Goal: Contribute content: Contribute content

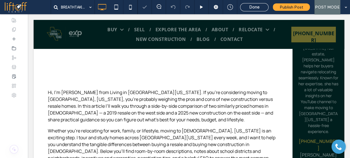
scroll to position [251, 0]
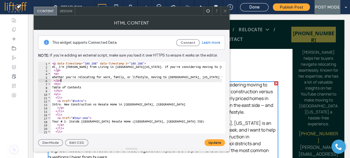
paste textarea "Cursor at row 6"
type textarea "**********"
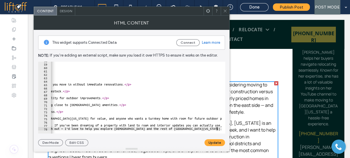
scroll to position [0, 232]
click at [211, 140] on button "Update" at bounding box center [215, 143] width 21 height 7
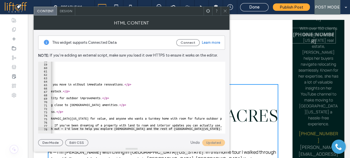
click at [227, 11] on icon at bounding box center [225, 11] width 4 height 4
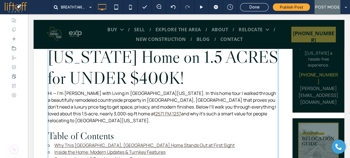
scroll to position [319, 0]
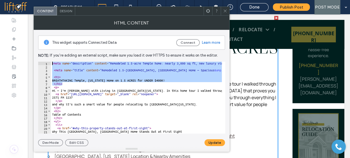
drag, startPoint x: 64, startPoint y: 83, endPoint x: 48, endPoint y: 64, distance: 25.7
click at [48, 64] on div "***** 1 2 3 4 5 6 7 8 9 10 11 12 13 14 15 16 17 18 19 20 21 22 23 < meta name =…" at bounding box center [131, 98] width 187 height 72
type textarea "**********"
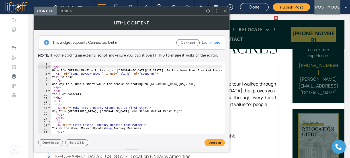
click at [54, 66] on div "< p > Hi — I’m Aundrea Dudik with Living in Central Texas. In this home tour I …" at bounding box center [337, 100] width 572 height 76
type textarea "***"
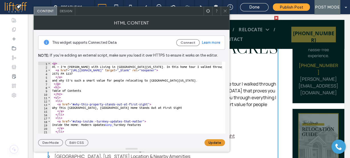
click at [215, 144] on button "Update" at bounding box center [215, 143] width 21 height 7
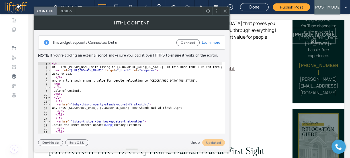
click at [224, 9] on icon at bounding box center [225, 11] width 4 height 4
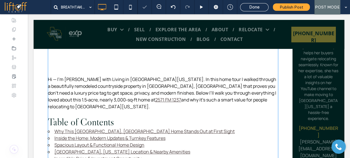
scroll to position [251, 0]
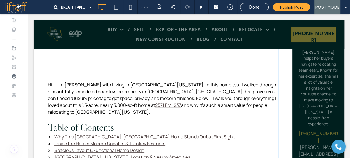
click at [100, 104] on p "Hi — I’m Aundrea Dudik with Living in Central Texas. In this home tour I walked…" at bounding box center [163, 99] width 231 height 34
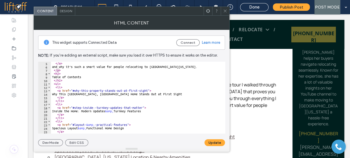
scroll to position [27, 0]
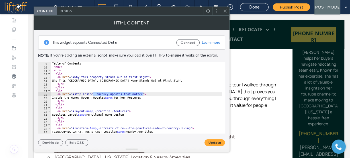
drag, startPoint x: 93, startPoint y: 93, endPoint x: 143, endPoint y: 94, distance: 49.9
click at [143, 94] on div "Table of Contents </ h2 > < ul > < li > < a href = "#why-this-property-stands-o…" at bounding box center [337, 100] width 572 height 76
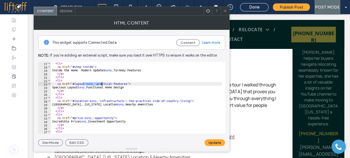
drag, startPoint x: 83, startPoint y: 83, endPoint x: 101, endPoint y: 84, distance: 18.0
click at [101, 84] on div "< li > < a href = "#step-inside" > Inside the Home: Modern Updates &amp; Turnke…" at bounding box center [337, 100] width 572 height 76
click at [96, 84] on div "< li > < a href = "#step-inside" > Inside the Home: Modern Updates &amp; Turnke…" at bounding box center [136, 98] width 171 height 72
drag, startPoint x: 84, startPoint y: 83, endPoint x: 128, endPoint y: 84, distance: 43.3
click at [128, 84] on div "< li > < a href = "#step-inside" > Inside the Home: Modern Updates &amp; Turnke…" at bounding box center [337, 100] width 572 height 76
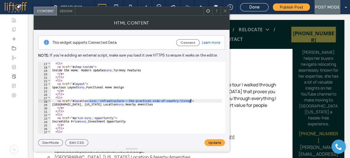
drag, startPoint x: 93, startPoint y: 100, endPoint x: 191, endPoint y: 101, distance: 97.8
click at [191, 101] on div "< li > < a href = "#step-inside" > Inside the Home: Modern Updates &amp; Turnke…" at bounding box center [337, 100] width 572 height 76
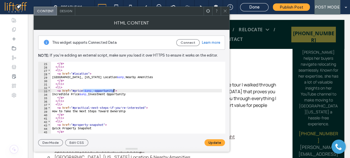
drag, startPoint x: 83, startPoint y: 90, endPoint x: 114, endPoint y: 89, distance: 31.3
click at [114, 89] on div "</ a > </ li > < li > < a href = "#location" > Prime Temple, Texas Location &am…" at bounding box center [337, 100] width 572 height 76
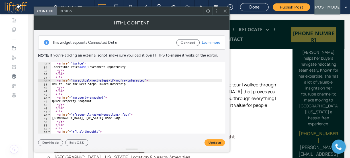
click at [107, 80] on div "< a href = "#price" > Incredible Price &amp; Investment Opportunity </ a > </ l…" at bounding box center [337, 100] width 572 height 76
drag, startPoint x: 108, startPoint y: 80, endPoint x: 144, endPoint y: 81, distance: 35.9
click at [144, 81] on div "< a href = "#price" > Incredible Price &amp; Investment Opportunity </ a > </ l…" at bounding box center [337, 100] width 572 height 76
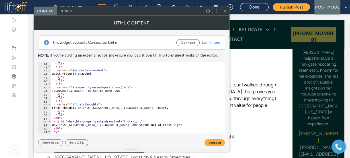
scroll to position [137, 0]
drag, startPoint x: 119, startPoint y: 86, endPoint x: 129, endPoint y: 86, distance: 9.4
click at [129, 86] on div "</ li > < li > < a href = "#property-snapshot" > Quick Property Snapshot </ a >…" at bounding box center [337, 100] width 572 height 76
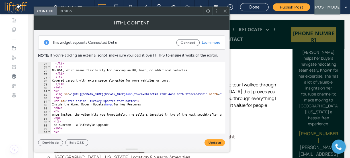
scroll to position [246, 0]
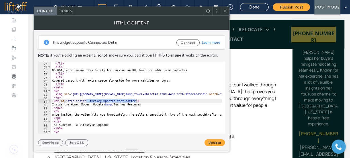
drag, startPoint x: 86, startPoint y: 100, endPoint x: 135, endPoint y: 100, distance: 49.0
click at [135, 100] on div "</ li > < li > No HOA, which means flexibility for parking an RV, boat, or addi…" at bounding box center [337, 100] width 572 height 76
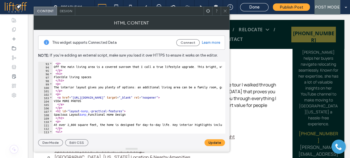
scroll to position [328, 0]
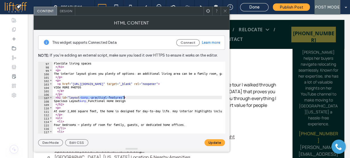
drag, startPoint x: 80, startPoint y: 97, endPoint x: 123, endPoint y: 98, distance: 43.6
click at [123, 98] on div "Flexible living spaces </ h3 > < p > The interior layout gives you plenty of op…" at bounding box center [339, 100] width 572 height 76
click at [123, 98] on div "Flexible living spaces </ h3 > < p > The interior layout gives you plenty of op…" at bounding box center [137, 98] width 169 height 72
drag, startPoint x: 122, startPoint y: 97, endPoint x: 80, endPoint y: 96, distance: 42.5
click at [80, 96] on div "Flexible living spaces </ h3 > < p > The interior layout gives you plenty of op…" at bounding box center [339, 100] width 572 height 76
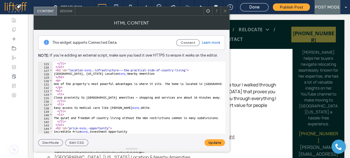
scroll to position [424, 0]
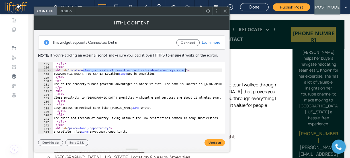
drag, startPoint x: 83, startPoint y: 71, endPoint x: 185, endPoint y: 70, distance: 102.0
click at [185, 70] on div "</ li > </ ul > < h2 id = "location- &amp; -infrastructure-—-the-practical-side…" at bounding box center [339, 100] width 572 height 76
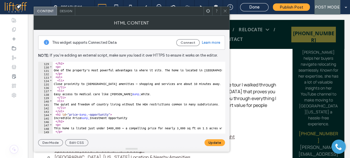
scroll to position [451, 0]
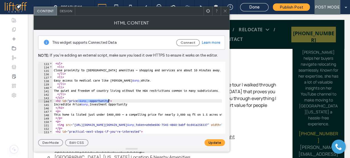
drag, startPoint x: 78, startPoint y: 100, endPoint x: 108, endPoint y: 99, distance: 30.5
click at [108, 99] on div "< ul > < li > Close proximity to Temple amenities — shopping and services are a…" at bounding box center [339, 100] width 572 height 76
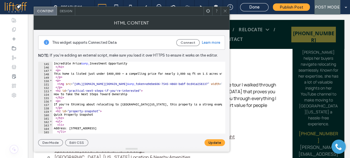
scroll to position [492, 0]
drag, startPoint x: 103, startPoint y: 90, endPoint x: 140, endPoint y: 90, distance: 36.5
click at [140, 90] on div "Incredible Price &amp; Investment Opportunity </ h2 > < p > This home is listed…" at bounding box center [339, 100] width 572 height 76
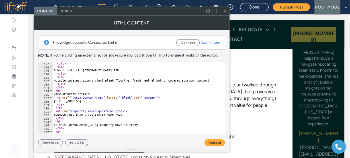
scroll to position [629, 0]
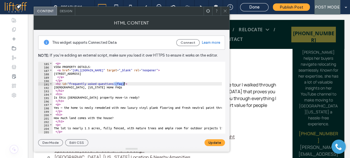
drag, startPoint x: 115, startPoint y: 83, endPoint x: 125, endPoint y: 83, distance: 9.7
click at [125, 83] on div "< p > VIEW PROPERTY DETAILS: < a href = "https://bit.ly/45RzcdF" target = "_bla…" at bounding box center [339, 100] width 572 height 76
type textarea "**********"
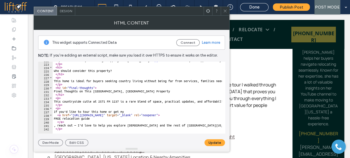
scroll to position [758, 0]
drag, startPoint x: 207, startPoint y: 141, endPoint x: 228, endPoint y: 71, distance: 72.8
click at [208, 141] on button "Update" at bounding box center [215, 143] width 21 height 7
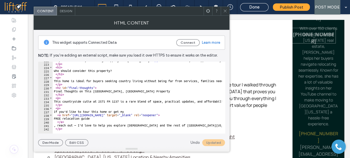
drag, startPoint x: 225, startPoint y: 11, endPoint x: 223, endPoint y: 8, distance: 3.9
click at [225, 11] on icon at bounding box center [225, 11] width 4 height 4
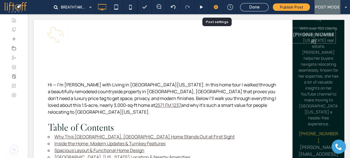
click at [215, 5] on icon at bounding box center [216, 7] width 6 height 6
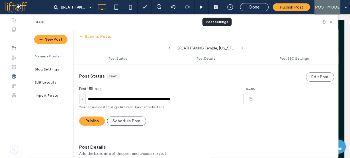
scroll to position [0, 0]
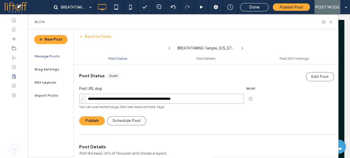
click at [148, 99] on input "**********" at bounding box center [161, 99] width 165 height 10
paste input
type input "**********"
click at [87, 99] on div "/" at bounding box center [84, 98] width 9 height 9
click at [89, 99] on div at bounding box center [175, 79] width 350 height 158
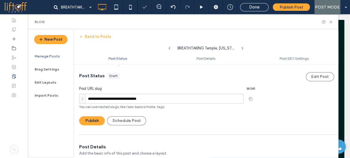
click at [89, 99] on div at bounding box center [175, 79] width 350 height 158
click at [90, 99] on div at bounding box center [175, 79] width 350 height 158
click at [88, 99] on div at bounding box center [175, 79] width 350 height 158
click at [92, 99] on div at bounding box center [175, 79] width 350 height 158
click at [115, 98] on div at bounding box center [175, 79] width 350 height 158
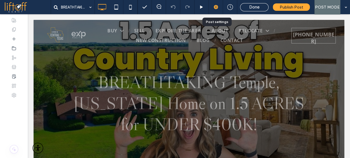
click at [217, 7] on use at bounding box center [216, 7] width 5 height 5
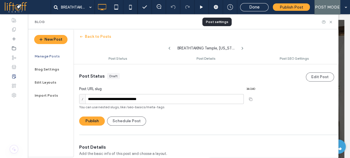
scroll to position [0, 0]
click at [88, 97] on input "**********" at bounding box center [161, 99] width 165 height 10
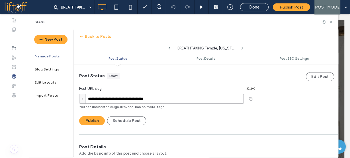
type input "**********"
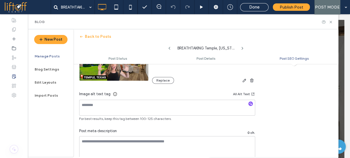
scroll to position [388, 0]
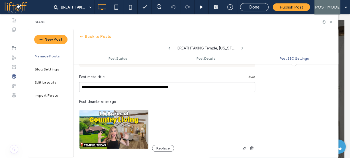
scroll to position [274, 0]
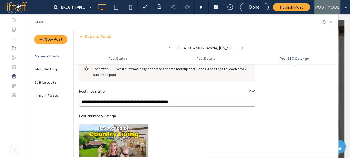
click at [214, 100] on input "**********" at bounding box center [167, 102] width 176 height 10
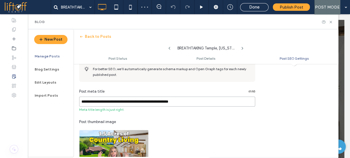
scroll to position [0, 0]
drag, startPoint x: 108, startPoint y: 100, endPoint x: 52, endPoint y: 100, distance: 56.7
click at [52, 100] on div "**********" at bounding box center [183, 93] width 311 height 128
paste input
drag, startPoint x: 197, startPoint y: 100, endPoint x: 139, endPoint y: 99, distance: 58.4
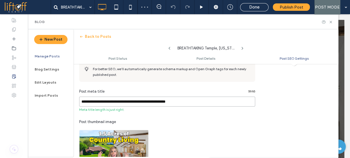
click at [139, 99] on input "**********" at bounding box center [167, 102] width 176 height 10
paste input
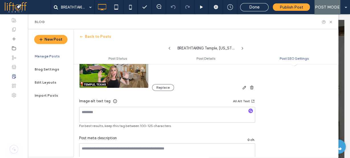
scroll to position [365, 0]
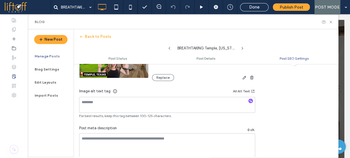
type input "**********"
click at [116, 142] on textarea at bounding box center [167, 148] width 176 height 28
paste textarea "**********"
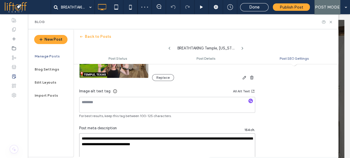
scroll to position [0, 0]
type textarea "**********"
click at [251, 100] on icon "button" at bounding box center [251, 101] width 4 height 4
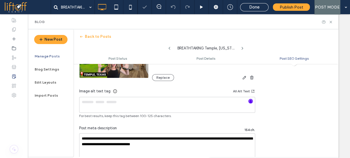
type textarea "**********"
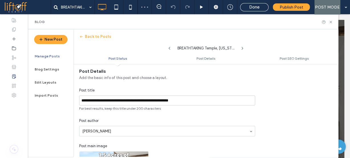
scroll to position [0, 0]
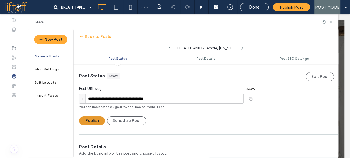
click at [93, 119] on button "Publish" at bounding box center [92, 121] width 26 height 9
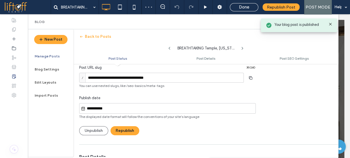
scroll to position [23, 0]
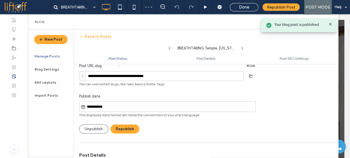
click at [106, 103] on div "**********" at bounding box center [167, 107] width 177 height 11
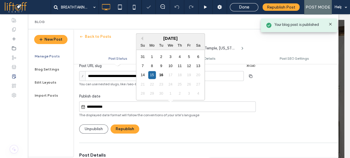
scroll to position [0, 0]
click at [108, 106] on input "**********" at bounding box center [170, 107] width 170 height 7
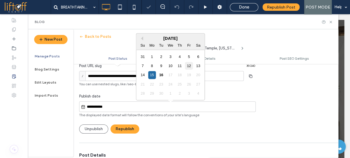
click at [190, 68] on div "12" at bounding box center [189, 66] width 8 height 8
type input "**********"
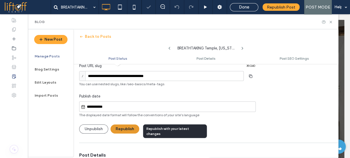
click at [127, 125] on button "Republish" at bounding box center [125, 129] width 29 height 9
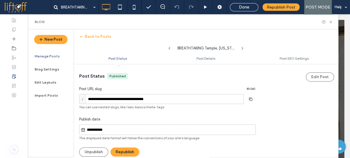
scroll to position [23, 0]
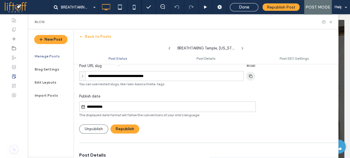
click at [254, 78] on icon "button" at bounding box center [250, 76] width 9 height 5
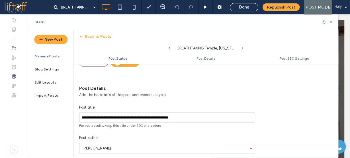
scroll to position [91, 0]
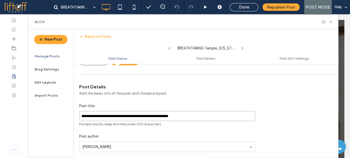
click at [153, 113] on input "**********" at bounding box center [167, 116] width 176 height 10
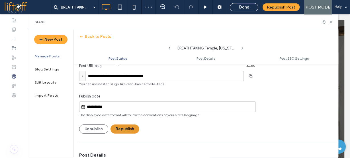
click at [123, 125] on button "Republish" at bounding box center [125, 129] width 29 height 9
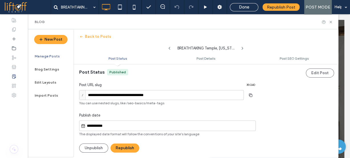
scroll to position [0, 0]
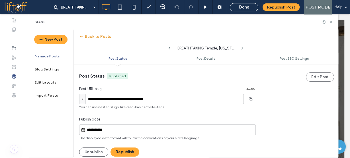
click at [94, 34] on button "Back to Posts" at bounding box center [95, 36] width 32 height 9
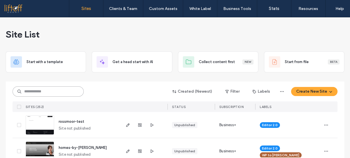
click at [51, 90] on input at bounding box center [48, 92] width 71 height 10
type input "***"
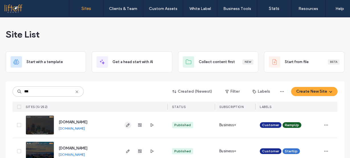
click at [128, 124] on icon "button" at bounding box center [128, 125] width 5 height 5
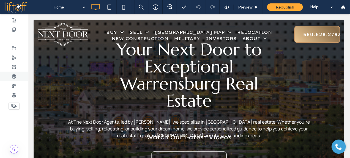
click at [17, 77] on div at bounding box center [14, 76] width 28 height 9
click at [15, 76] on use at bounding box center [13, 77] width 3 height 4
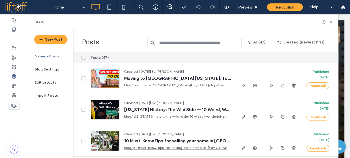
click at [113, 36] on div "Posts All (47) Created (newest first)" at bounding box center [206, 40] width 265 height 23
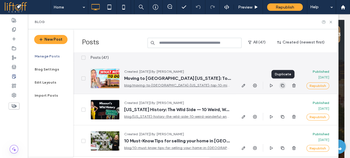
click at [285, 87] on span "button" at bounding box center [282, 85] width 7 height 7
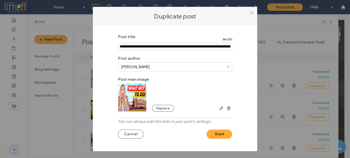
click at [150, 45] on input "Post title" at bounding box center [175, 46] width 114 height 7
paste input "**********"
click at [193, 46] on input "Post title" at bounding box center [175, 47] width 114 height 8
drag, startPoint x: 182, startPoint y: 46, endPoint x: 261, endPoint y: 44, distance: 78.4
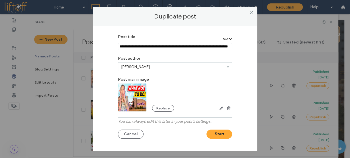
click at [261, 44] on div "Duplicate post Post title 76 / 200 Post author Charles Norton Post main image R…" at bounding box center [175, 79] width 350 height 158
type input "**********"
click at [134, 91] on img at bounding box center [132, 97] width 29 height 28
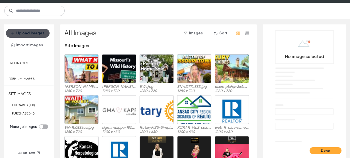
click at [21, 29] on button "Upload Images" at bounding box center [28, 33] width 44 height 9
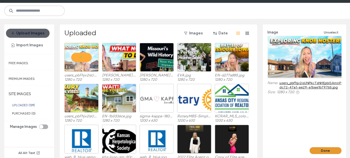
click at [315, 148] on button "Done" at bounding box center [326, 151] width 32 height 7
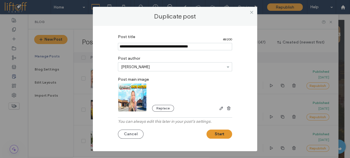
click at [218, 133] on button "Start" at bounding box center [220, 134] width 26 height 9
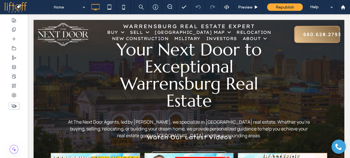
click at [348, 21] on div at bounding box center [175, 79] width 350 height 158
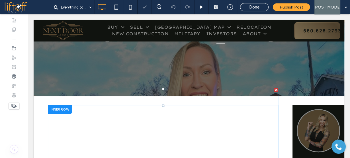
scroll to position [182, 0]
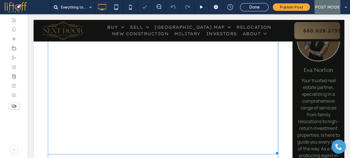
click at [125, 96] on span at bounding box center [163, 76] width 231 height 158
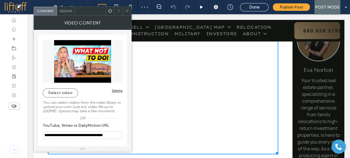
click at [85, 137] on input "**********" at bounding box center [83, 135] width 80 height 7
paste input "**"
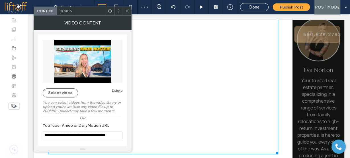
type input "**********"
click at [125, 9] on icon at bounding box center [127, 11] width 4 height 4
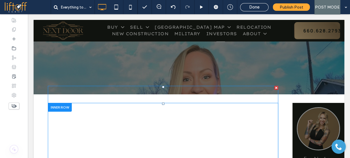
scroll to position [68, 0]
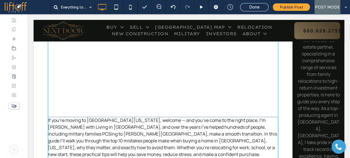
scroll to position [274, 0]
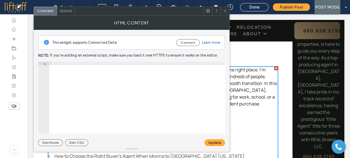
click at [116, 87] on div at bounding box center [137, 101] width 176 height 79
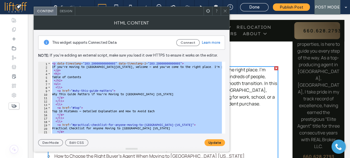
paste textarea "**********"
type textarea "**********"
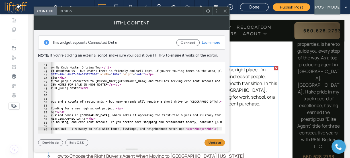
click at [211, 140] on button "Update" at bounding box center [215, 143] width 21 height 7
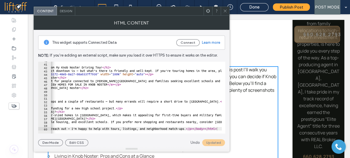
click at [227, 13] on span at bounding box center [225, 11] width 4 height 9
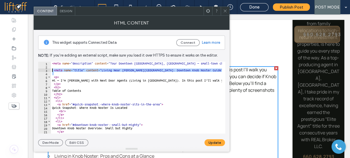
drag, startPoint x: 61, startPoint y: 73, endPoint x: 36, endPoint y: 60, distance: 27.8
click at [36, 60] on div "This widget supports Connected Data Connect Learn more Note: If you’re adding a…" at bounding box center [132, 88] width 196 height 117
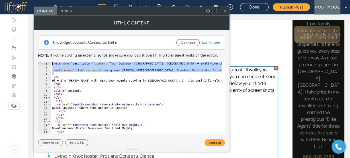
type textarea "**********"
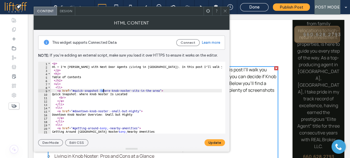
drag, startPoint x: 99, startPoint y: 91, endPoint x: 149, endPoint y: 90, distance: 49.6
drag, startPoint x: 99, startPoint y: 90, endPoint x: 151, endPoint y: 90, distance: 52.7
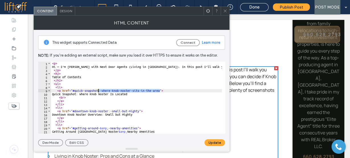
drag, startPoint x: 160, startPoint y: 90, endPoint x: 99, endPoint y: 91, distance: 61.9
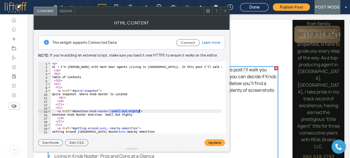
drag, startPoint x: 109, startPoint y: 111, endPoint x: 139, endPoint y: 111, distance: 30.2
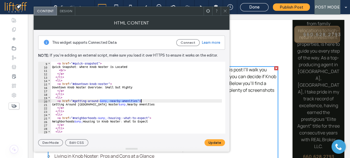
drag, startPoint x: 99, startPoint y: 101, endPoint x: 144, endPoint y: 100, distance: 44.7
click at [99, 100] on div "< a href = "#quick-snapshot" > Quick Snapshot: Where Knob Noster Is Located < b…" at bounding box center [136, 98] width 171 height 72
drag, startPoint x: 99, startPoint y: 101, endPoint x: 138, endPoint y: 101, distance: 39.0
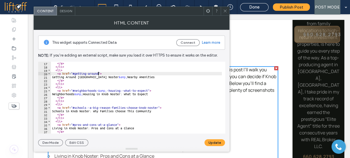
scroll to position [55, 0]
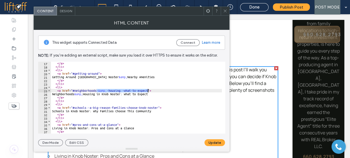
drag, startPoint x: 97, startPoint y: 90, endPoint x: 148, endPoint y: 90, distance: 51.3
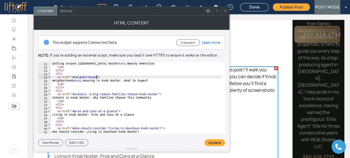
scroll to position [82, 0]
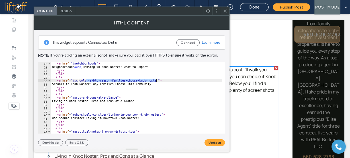
drag, startPoint x: 86, startPoint y: 80, endPoint x: 157, endPoint y: 82, distance: 71.3
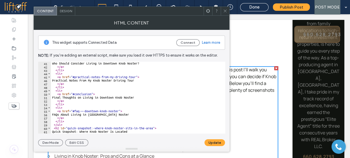
scroll to position [150, 0]
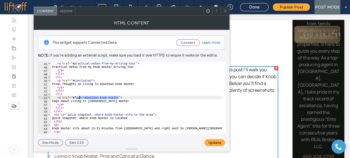
drag, startPoint x: 118, startPoint y: 97, endPoint x: 80, endPoint y: 100, distance: 37.7
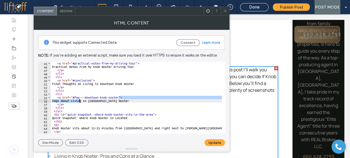
click at [125, 97] on div "< a href = "#practical-notes-from-my-driving-tour" > Practical Notes From My Kn…" at bounding box center [136, 98] width 171 height 72
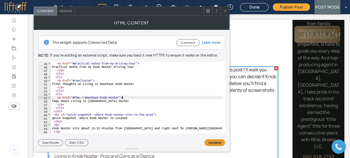
click at [221, 145] on button "Update" at bounding box center [215, 143] width 21 height 7
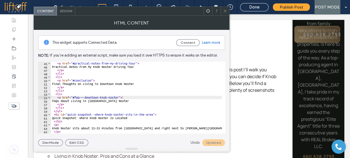
drag, startPoint x: 118, startPoint y: 97, endPoint x: 80, endPoint y: 99, distance: 37.6
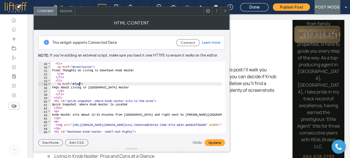
scroll to position [178, 0]
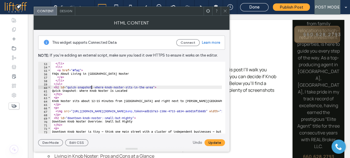
drag, startPoint x: 91, startPoint y: 87, endPoint x: 153, endPoint y: 85, distance: 61.6
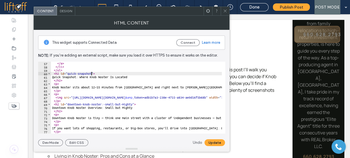
scroll to position [205, 0]
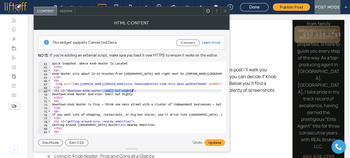
drag, startPoint x: 102, startPoint y: 90, endPoint x: 132, endPoint y: 90, distance: 30.5
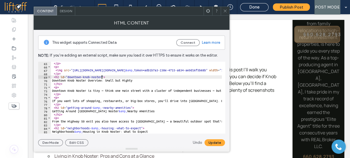
scroll to position [233, 0]
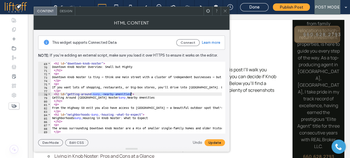
drag, startPoint x: 92, startPoint y: 93, endPoint x: 131, endPoint y: 95, distance: 39.1
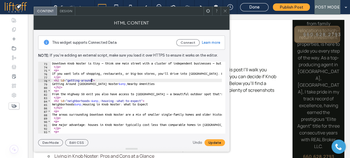
scroll to position [246, 0]
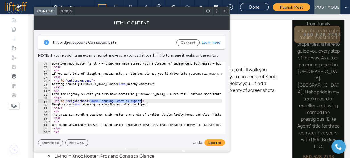
drag, startPoint x: 90, startPoint y: 101, endPoint x: 140, endPoint y: 100, distance: 50.5
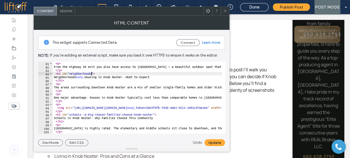
scroll to position [287, 0]
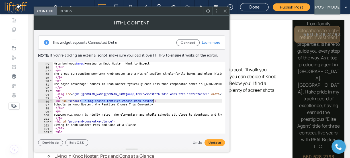
drag, startPoint x: 81, startPoint y: 101, endPoint x: 153, endPoint y: 100, distance: 72.1
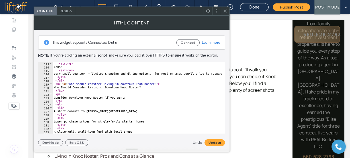
scroll to position [383, 0]
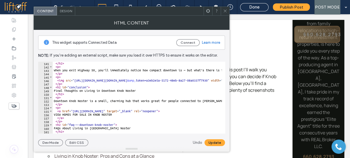
scroll to position [506, 0]
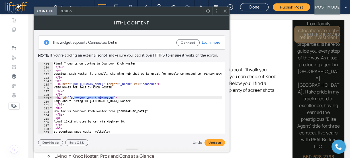
drag, startPoint x: 74, startPoint y: 97, endPoint x: 114, endPoint y: 97, distance: 39.6
type textarea "**********"
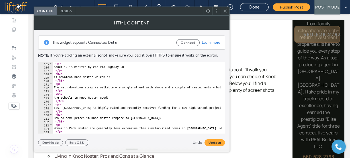
scroll to position [575, 0]
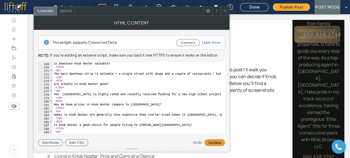
click at [210, 140] on button "Update" at bounding box center [215, 143] width 21 height 7
click at [226, 13] on icon at bounding box center [225, 11] width 4 height 4
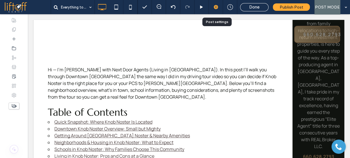
click at [215, 6] on use at bounding box center [216, 7] width 5 height 5
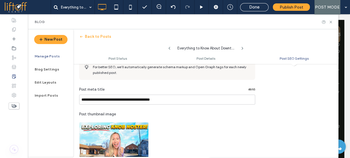
scroll to position [251, 0]
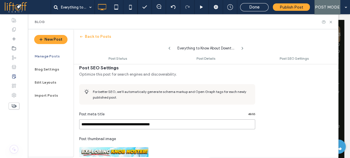
click at [137, 122] on input "**********" at bounding box center [167, 125] width 176 height 10
paste input "****"
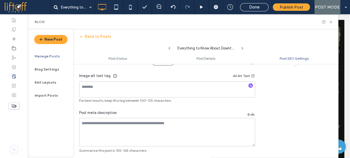
scroll to position [388, 0]
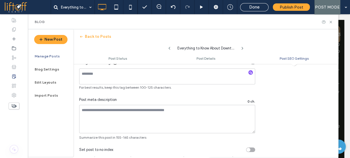
type input "**********"
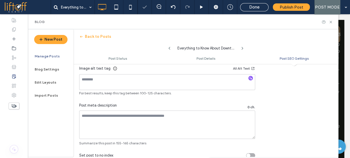
scroll to position [394, 0]
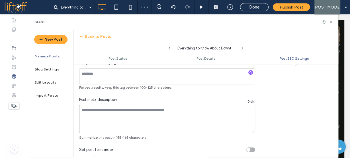
click at [131, 121] on textarea at bounding box center [167, 119] width 176 height 28
paste textarea "**********"
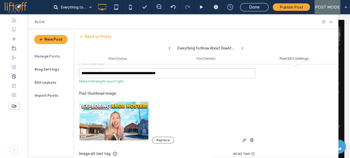
type textarea "**********"
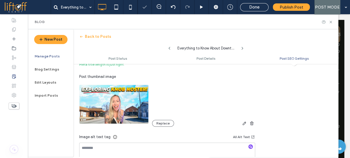
scroll to position [371, 0]
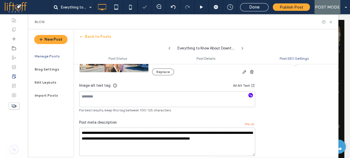
click at [250, 95] on icon "button" at bounding box center [251, 95] width 4 height 4
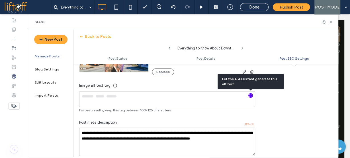
type textarea "**********"
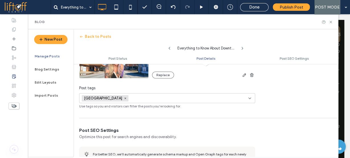
scroll to position [188, 0]
click at [131, 97] on input at bounding box center [150, 98] width 39 height 5
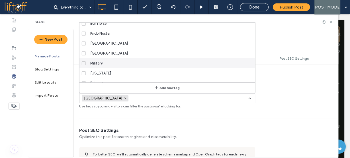
scroll to position [41, 0]
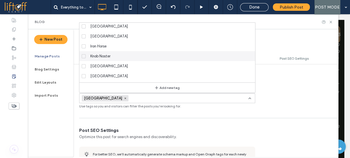
click at [97, 56] on span "Knob Noster" at bounding box center [100, 56] width 20 height 6
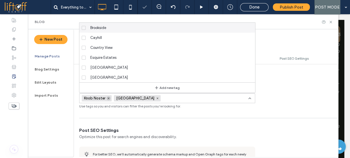
click at [109, 98] on use at bounding box center [109, 99] width 2 height 2
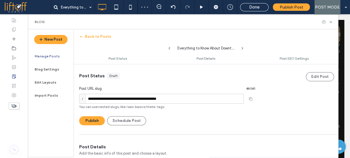
scroll to position [0, 0]
click at [88, 99] on input "**********" at bounding box center [161, 99] width 165 height 10
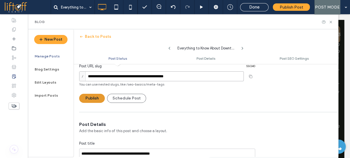
type input "**********"
click at [95, 101] on button "Publish" at bounding box center [92, 98] width 26 height 9
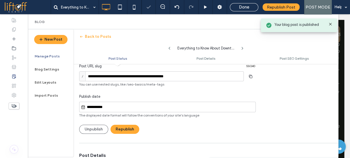
click at [111, 107] on div at bounding box center [175, 79] width 350 height 158
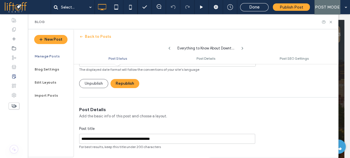
scroll to position [23, 0]
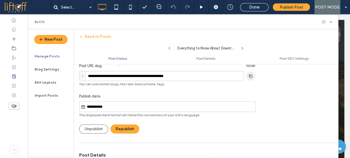
click at [250, 76] on use "button" at bounding box center [250, 75] width 3 height 3
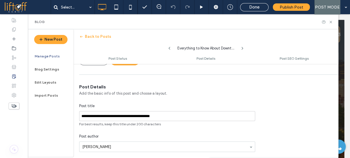
scroll to position [114, 0]
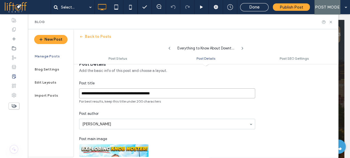
click at [169, 93] on input "**********" at bounding box center [167, 94] width 176 height 10
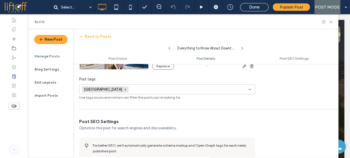
scroll to position [251, 0]
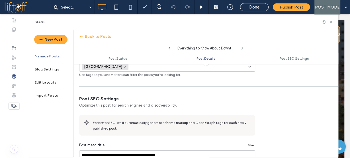
click at [131, 67] on input at bounding box center [150, 67] width 39 height 5
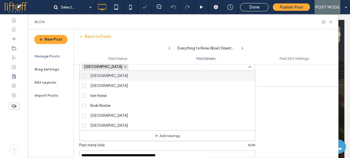
scroll to position [46, 0]
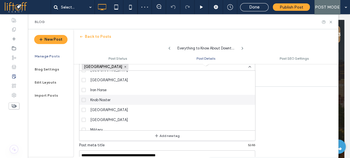
click at [94, 100] on span "Knob Noster" at bounding box center [100, 100] width 20 height 6
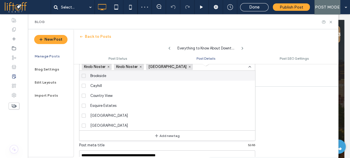
click at [148, 67] on span "Warrensburg" at bounding box center [167, 67] width 39 height 5
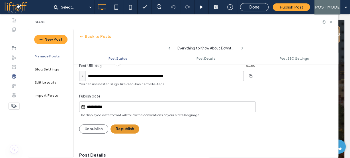
scroll to position [0, 0]
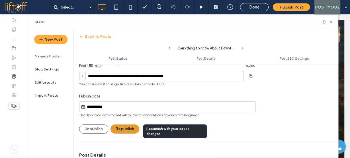
click at [123, 130] on button "Republish" at bounding box center [125, 129] width 29 height 9
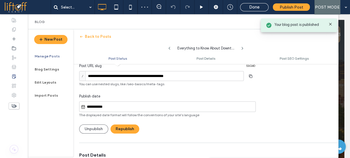
click at [104, 106] on input "**********" at bounding box center [170, 107] width 170 height 7
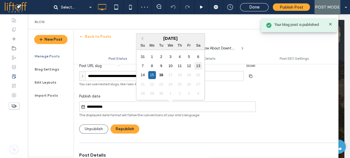
click at [199, 65] on div "13" at bounding box center [198, 66] width 8 height 8
type input "**********"
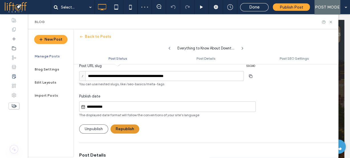
click at [125, 128] on button "Republish" at bounding box center [125, 129] width 29 height 9
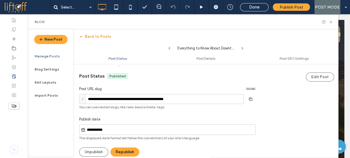
click at [91, 40] on button "Back to Posts" at bounding box center [95, 36] width 32 height 9
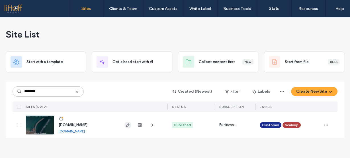
type input "********"
click at [128, 125] on icon "button" at bounding box center [128, 125] width 5 height 5
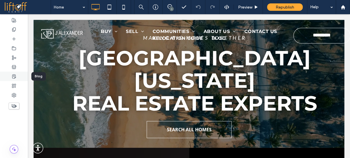
click at [13, 78] on use at bounding box center [13, 77] width 3 height 4
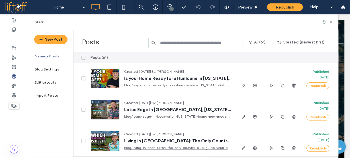
click at [205, 40] on input at bounding box center [195, 43] width 94 height 10
type input "*****"
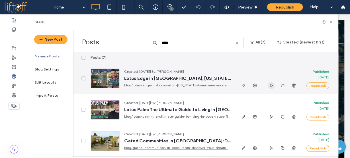
click at [268, 87] on span "button" at bounding box center [271, 85] width 7 height 7
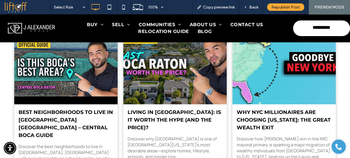
scroll to position [2348, 0]
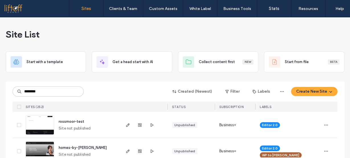
type input "********"
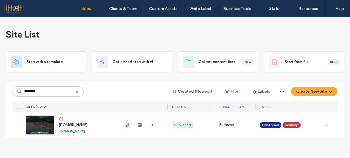
click at [127, 127] on use "button" at bounding box center [127, 125] width 3 height 3
